Goal: Check status: Check status

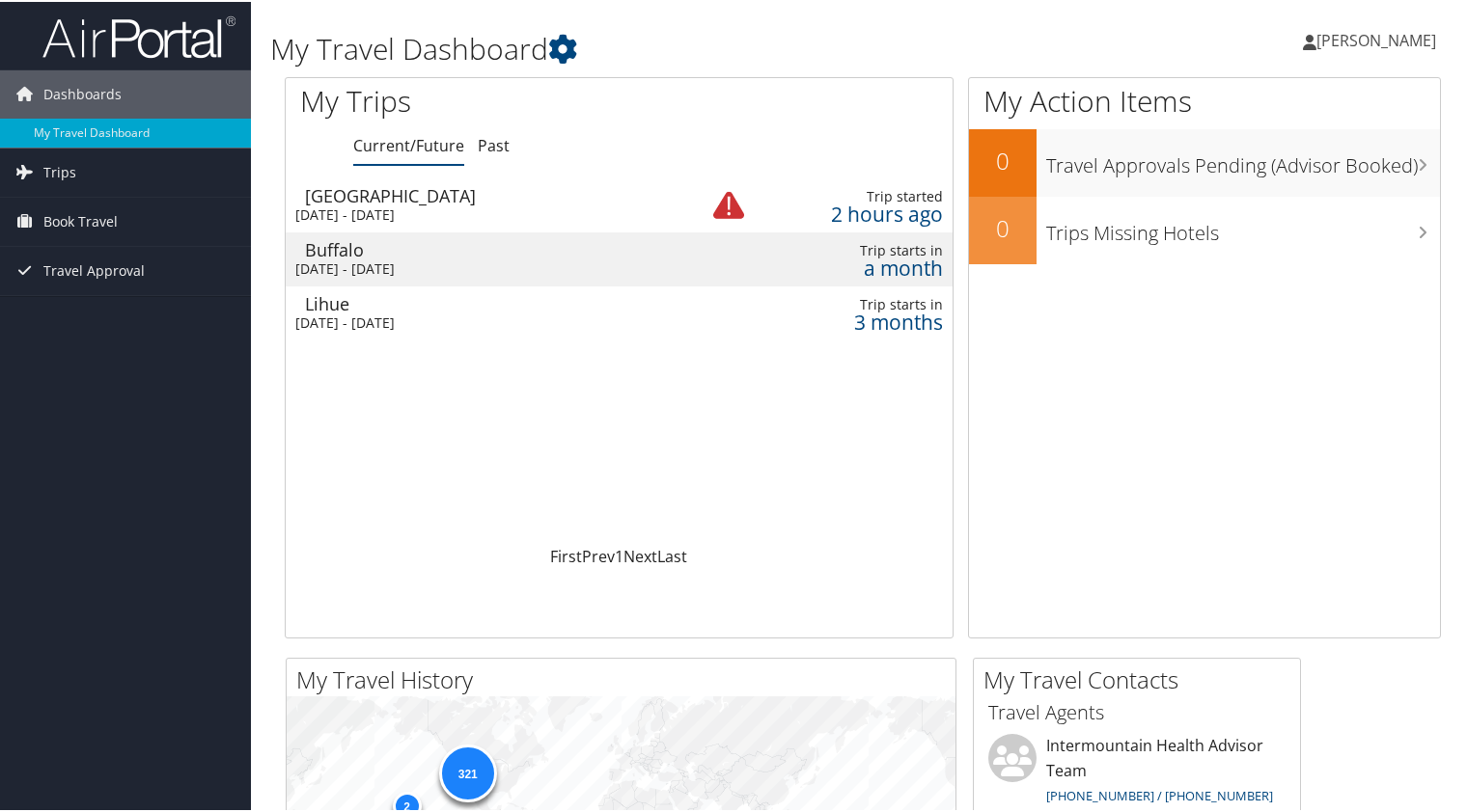
click at [510, 207] on div "[DATE] - [DATE]" at bounding box center [482, 213] width 374 height 18
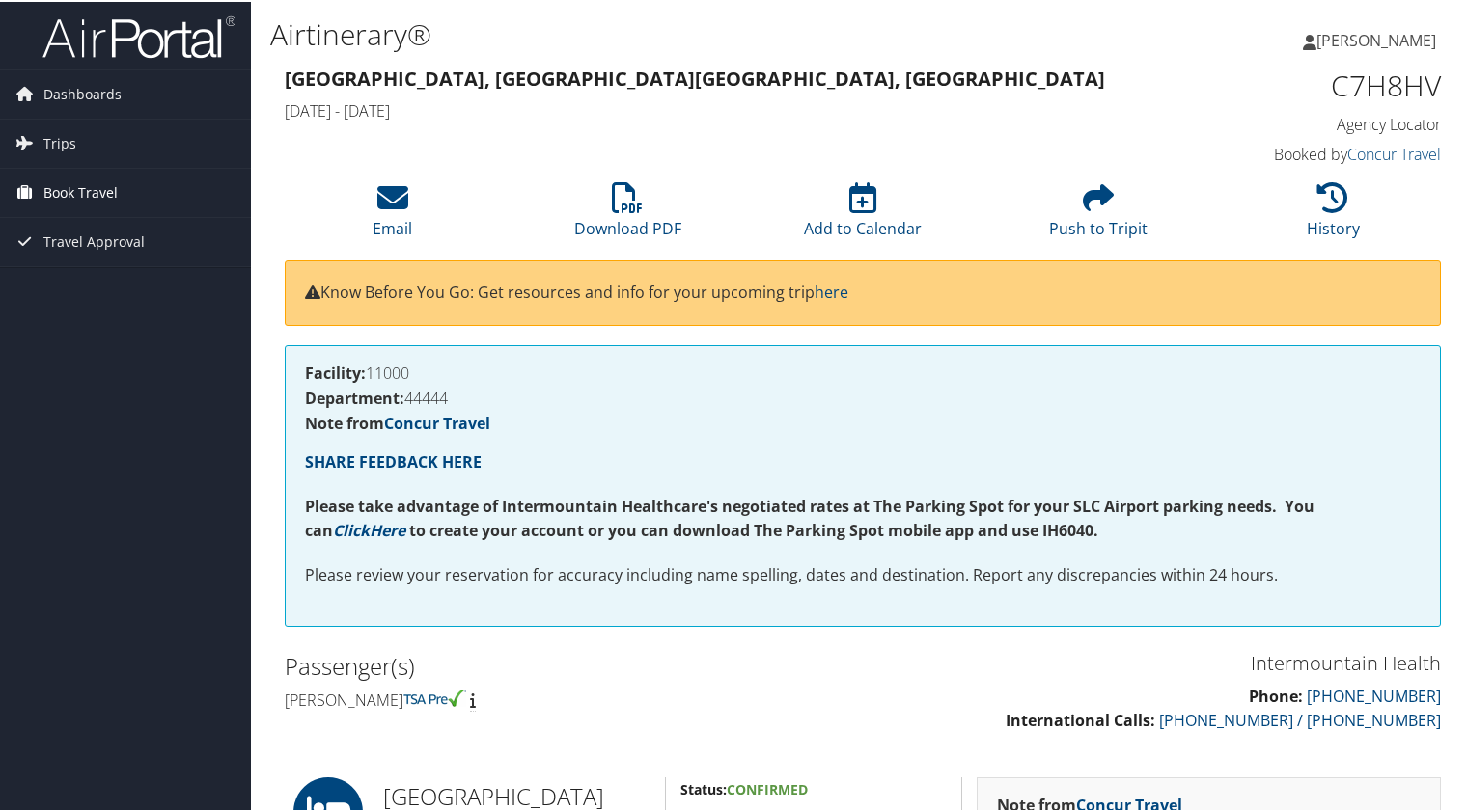
click at [72, 196] on span "Book Travel" at bounding box center [81, 191] width 74 height 49
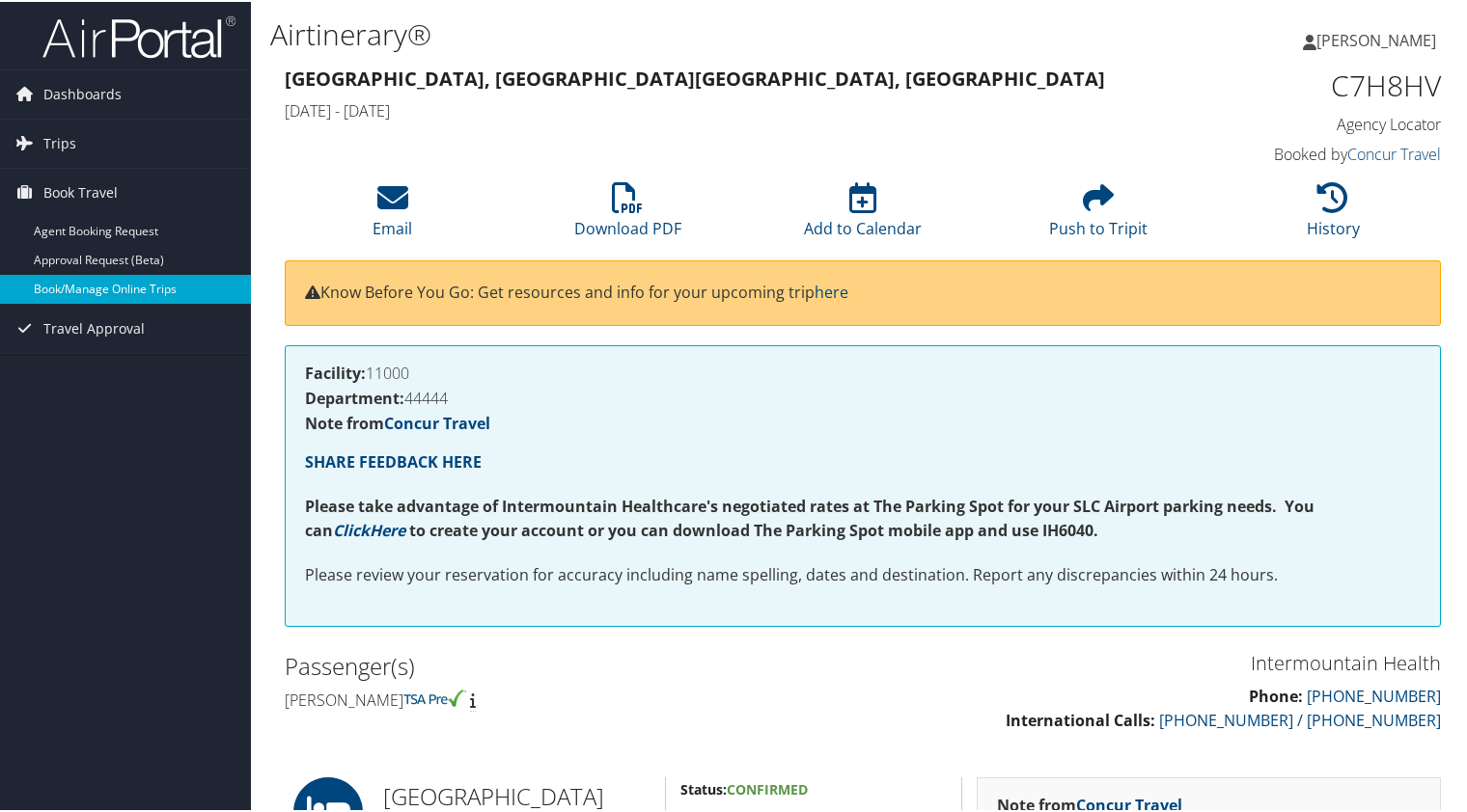
click at [80, 286] on link "Book/Manage Online Trips" at bounding box center [126, 287] width 251 height 29
click at [68, 141] on span "Trips" at bounding box center [60, 142] width 33 height 49
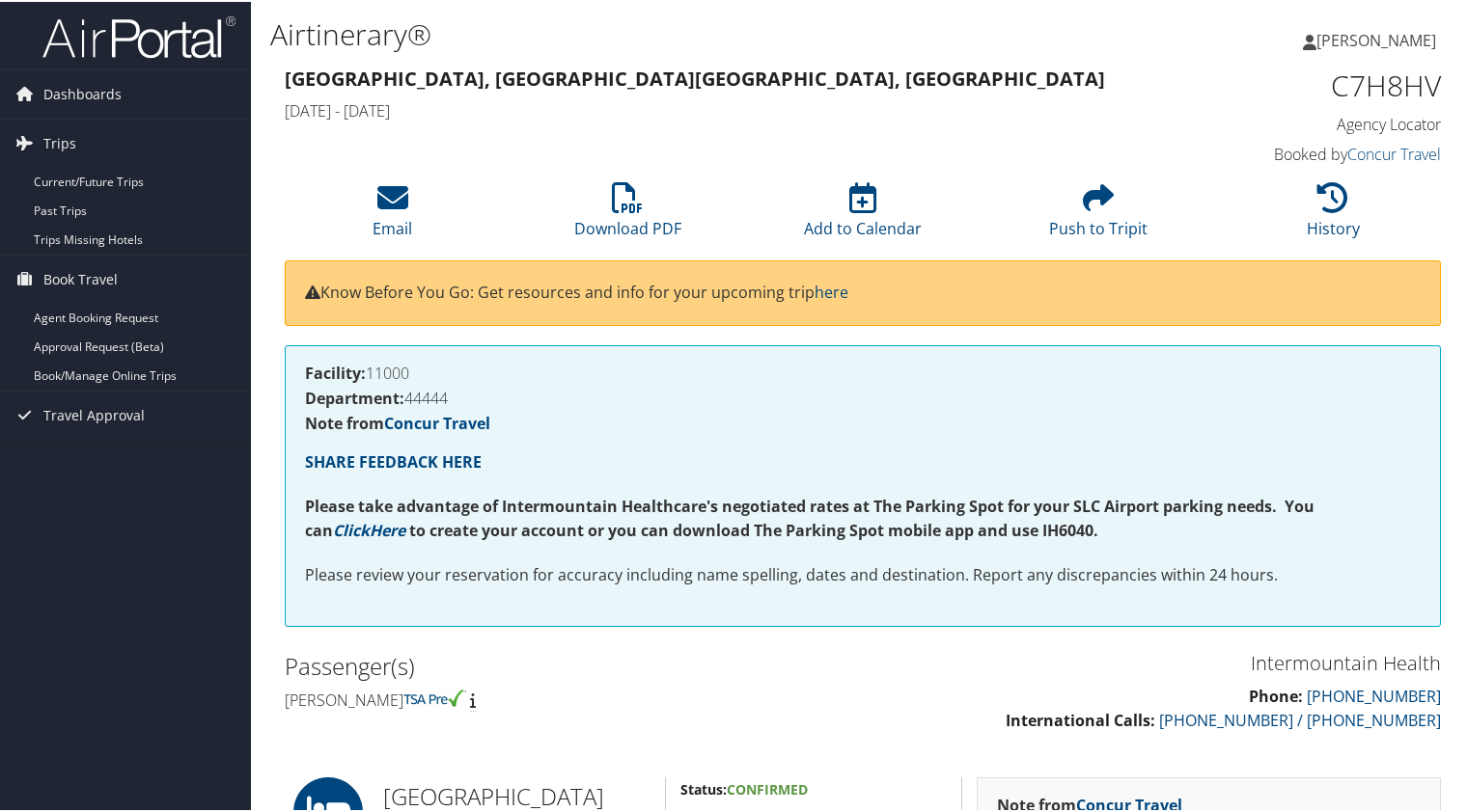
click at [82, 171] on link "Current/Future Trips" at bounding box center [126, 180] width 251 height 29
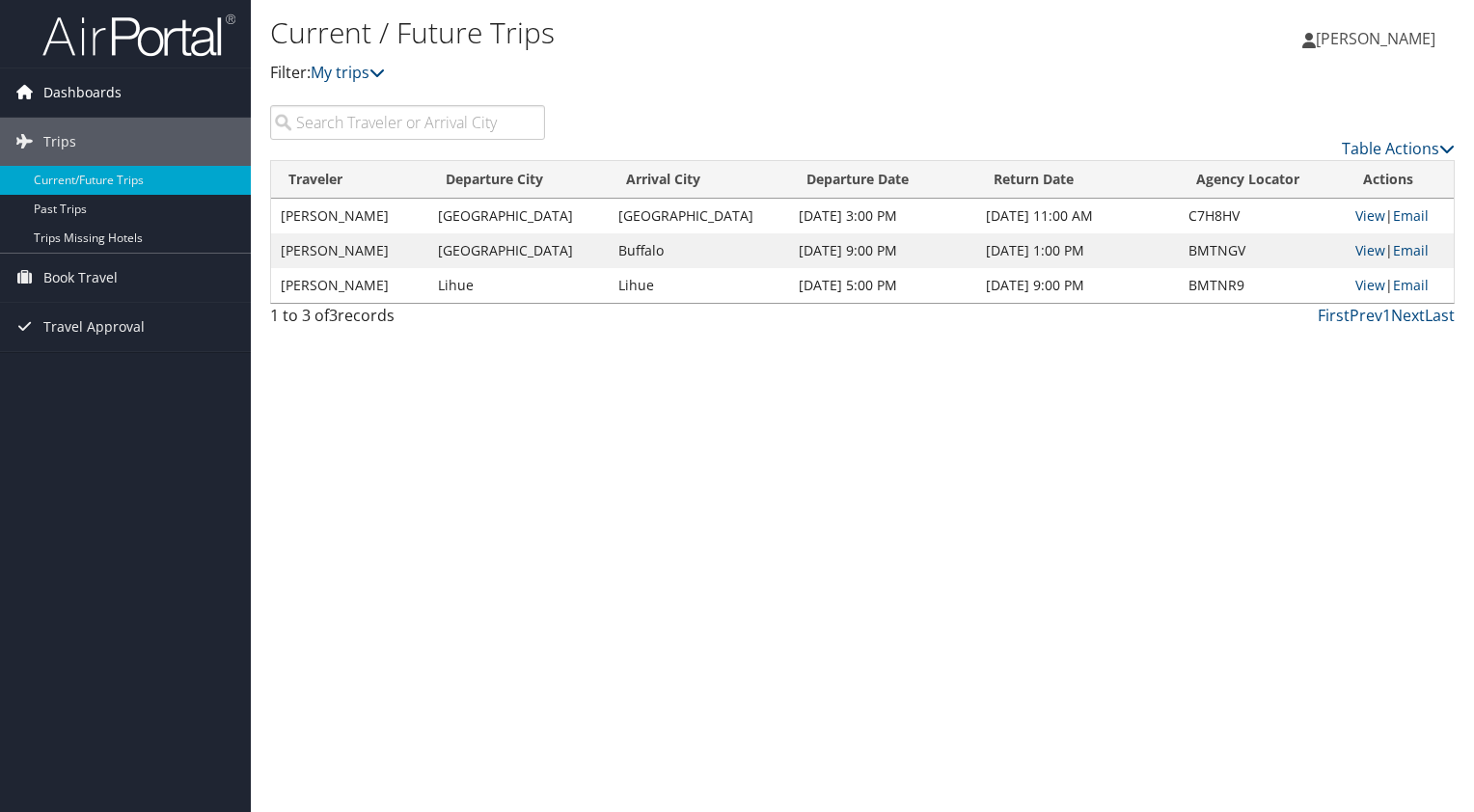
click at [110, 92] on span "Dashboards" at bounding box center [83, 92] width 78 height 49
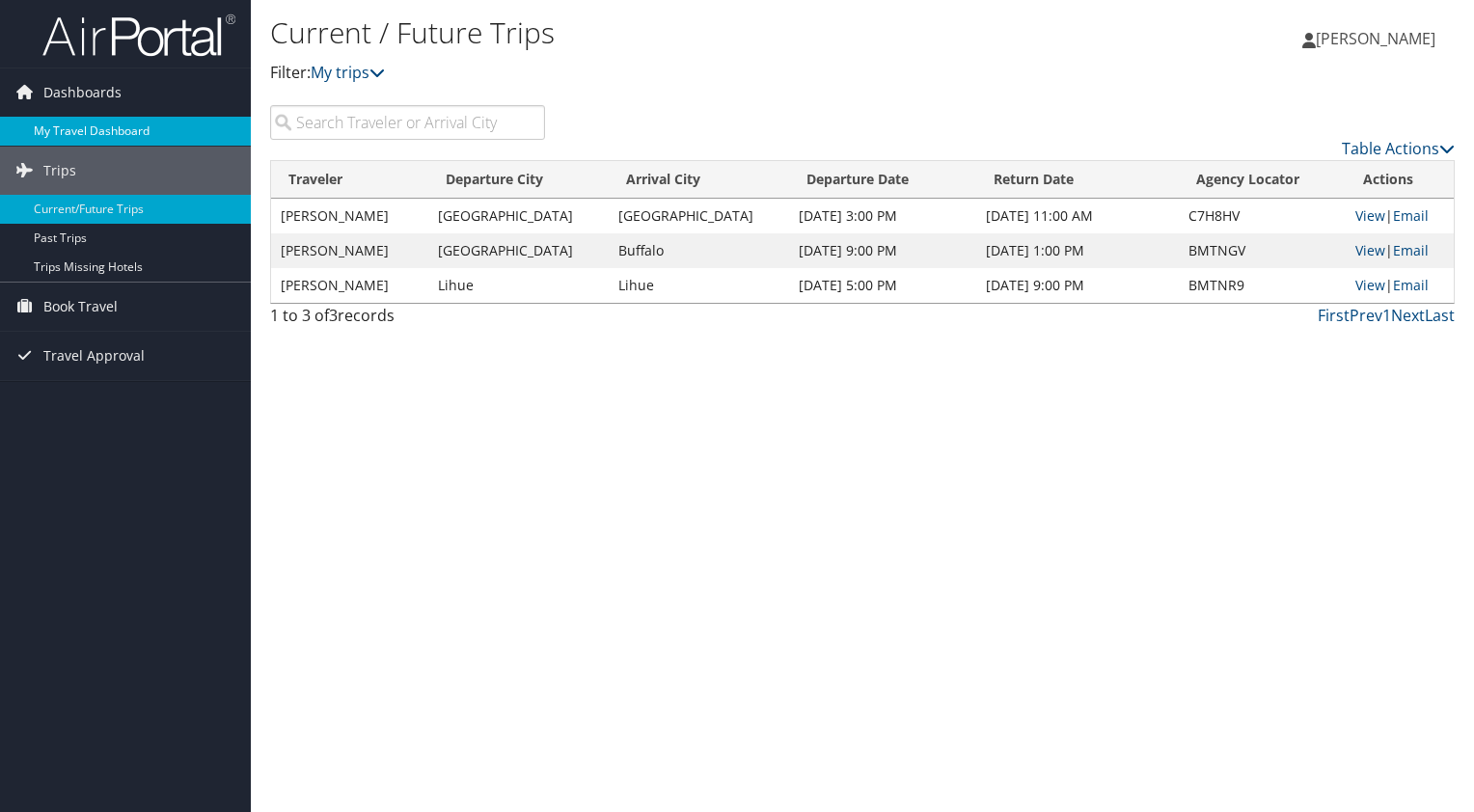
click at [112, 129] on link "My Travel Dashboard" at bounding box center [126, 131] width 251 height 29
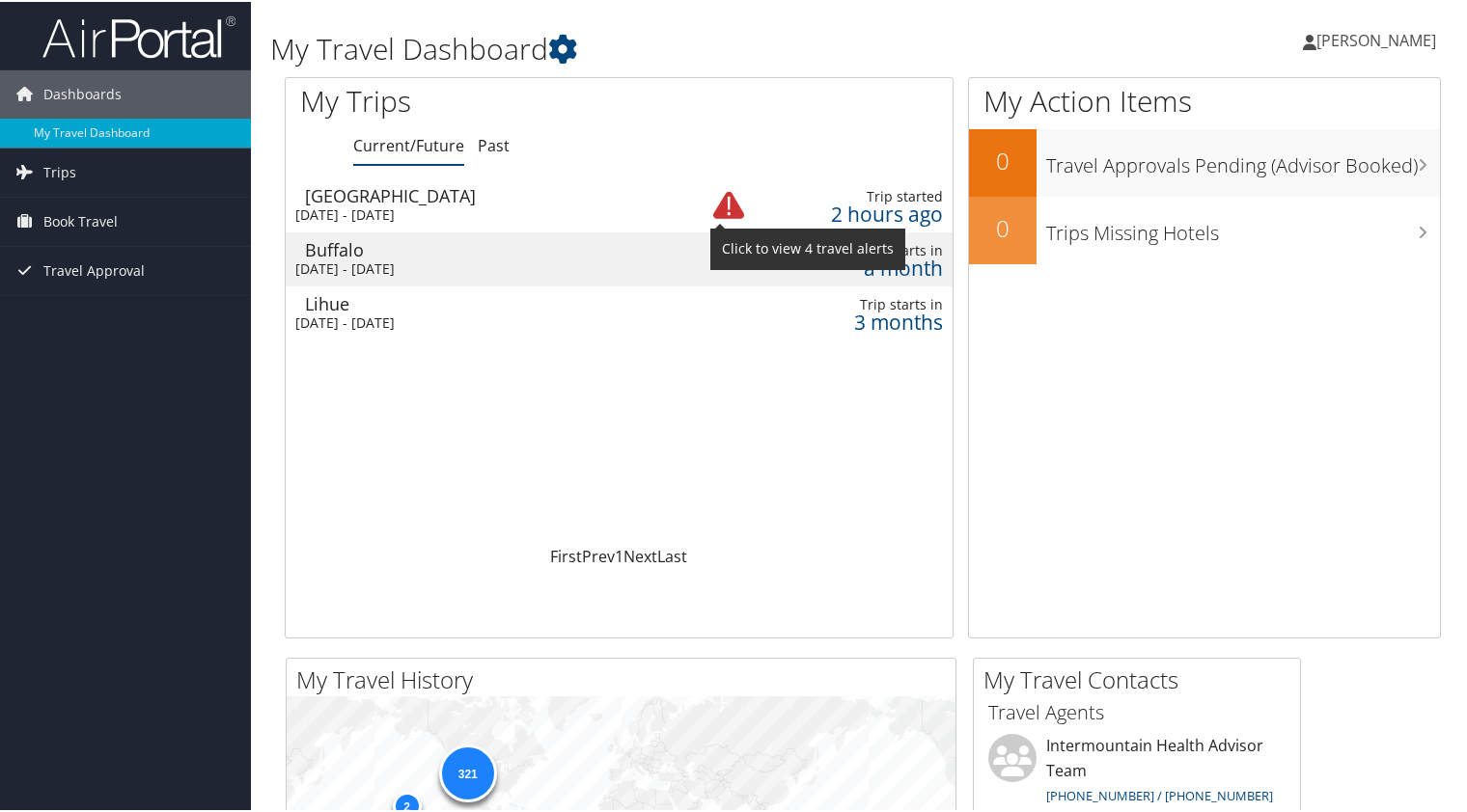
click at [720, 208] on img at bounding box center [729, 203] width 31 height 31
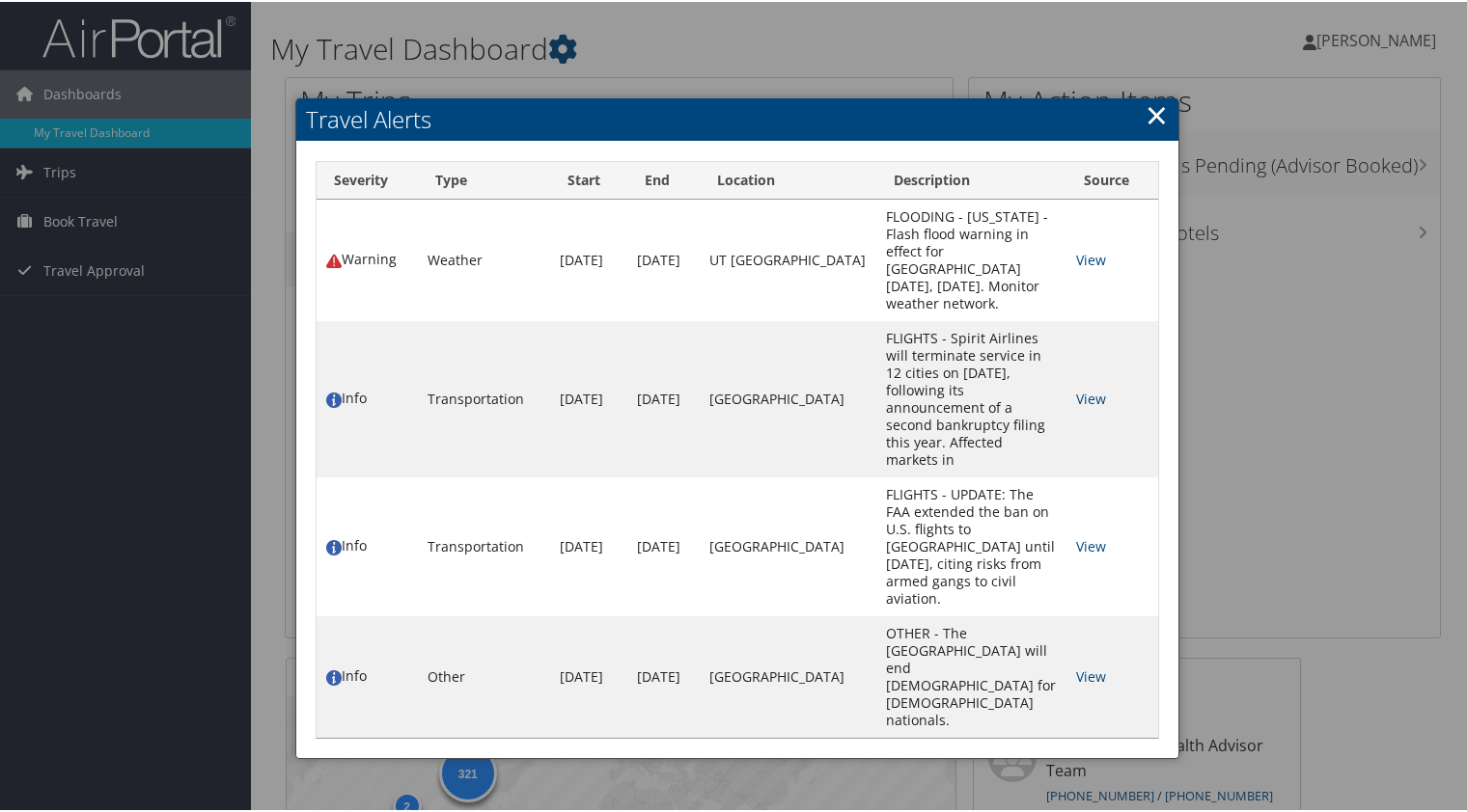
click at [1152, 118] on link "×" at bounding box center [1156, 113] width 22 height 39
